Goal: Task Accomplishment & Management: Use online tool/utility

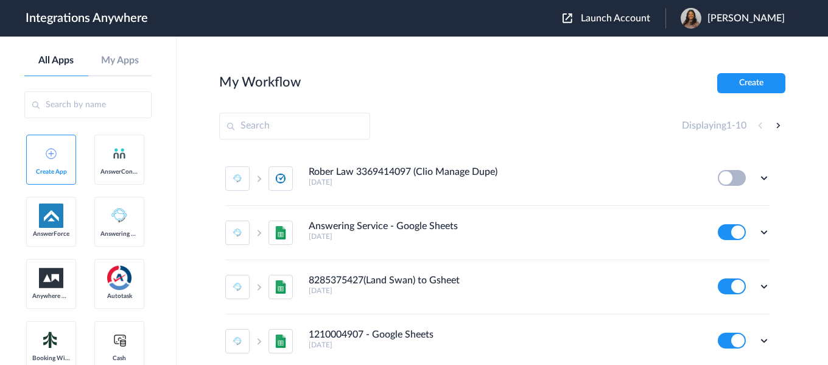
click at [633, 19] on span "Launch Account" at bounding box center [615, 18] width 69 height 10
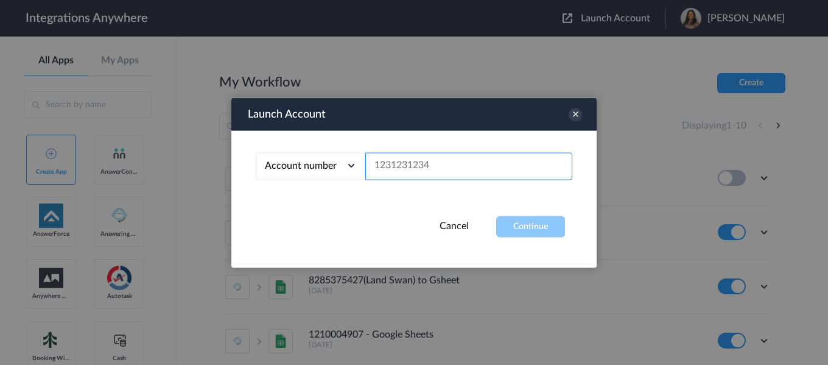
paste input "8252033546"
type input "8252033546"
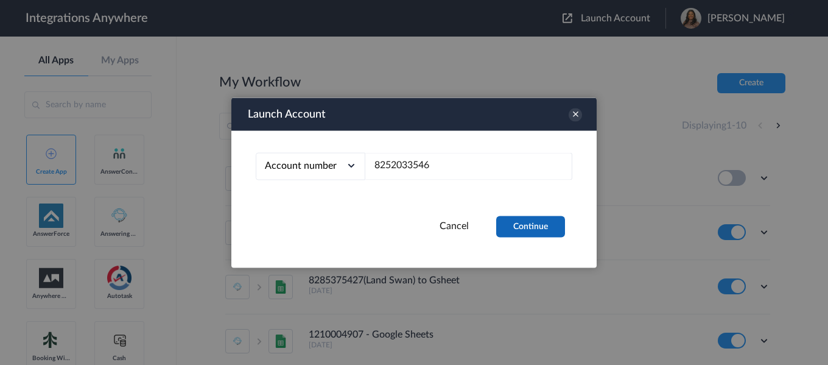
click at [534, 236] on button "Continue" at bounding box center [530, 226] width 69 height 21
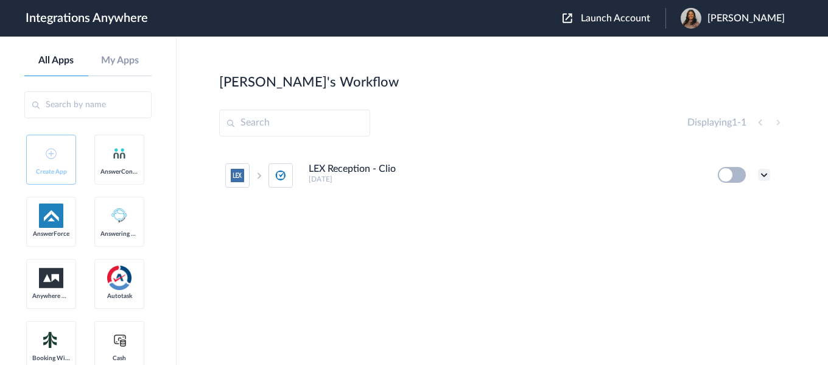
click at [760, 172] on icon at bounding box center [764, 175] width 12 height 12
click at [748, 200] on li "Edit" at bounding box center [730, 203] width 79 height 23
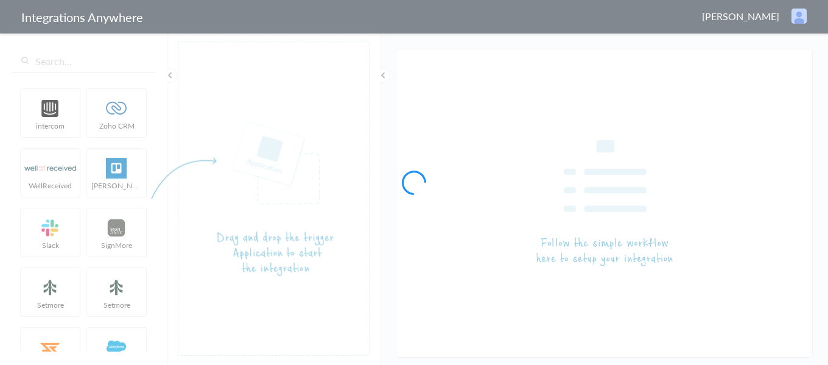
type input "LEX Reception - Clio"
